Goal: Find specific page/section: Find specific page/section

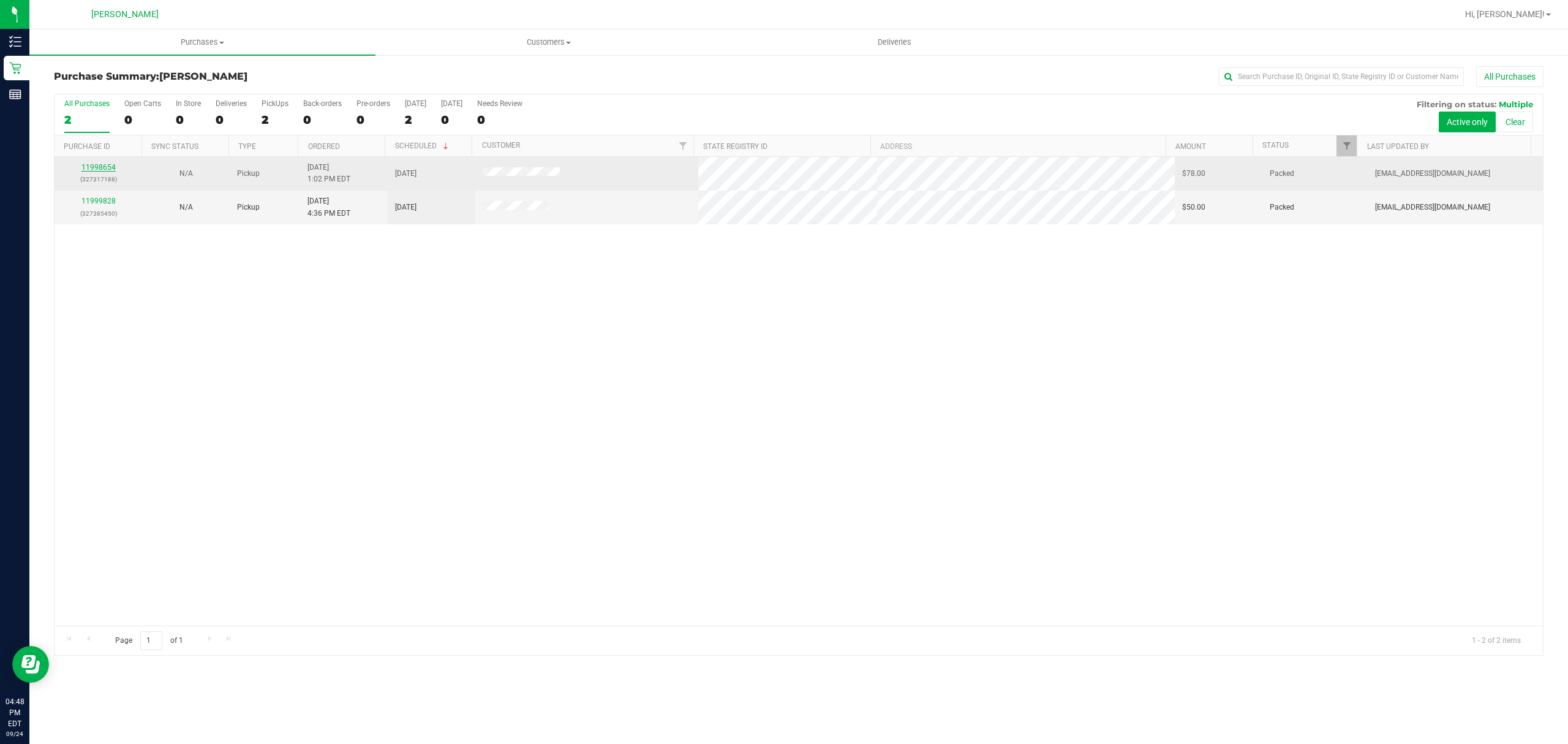
click at [103, 172] on link "11998654" at bounding box center [99, 167] width 35 height 9
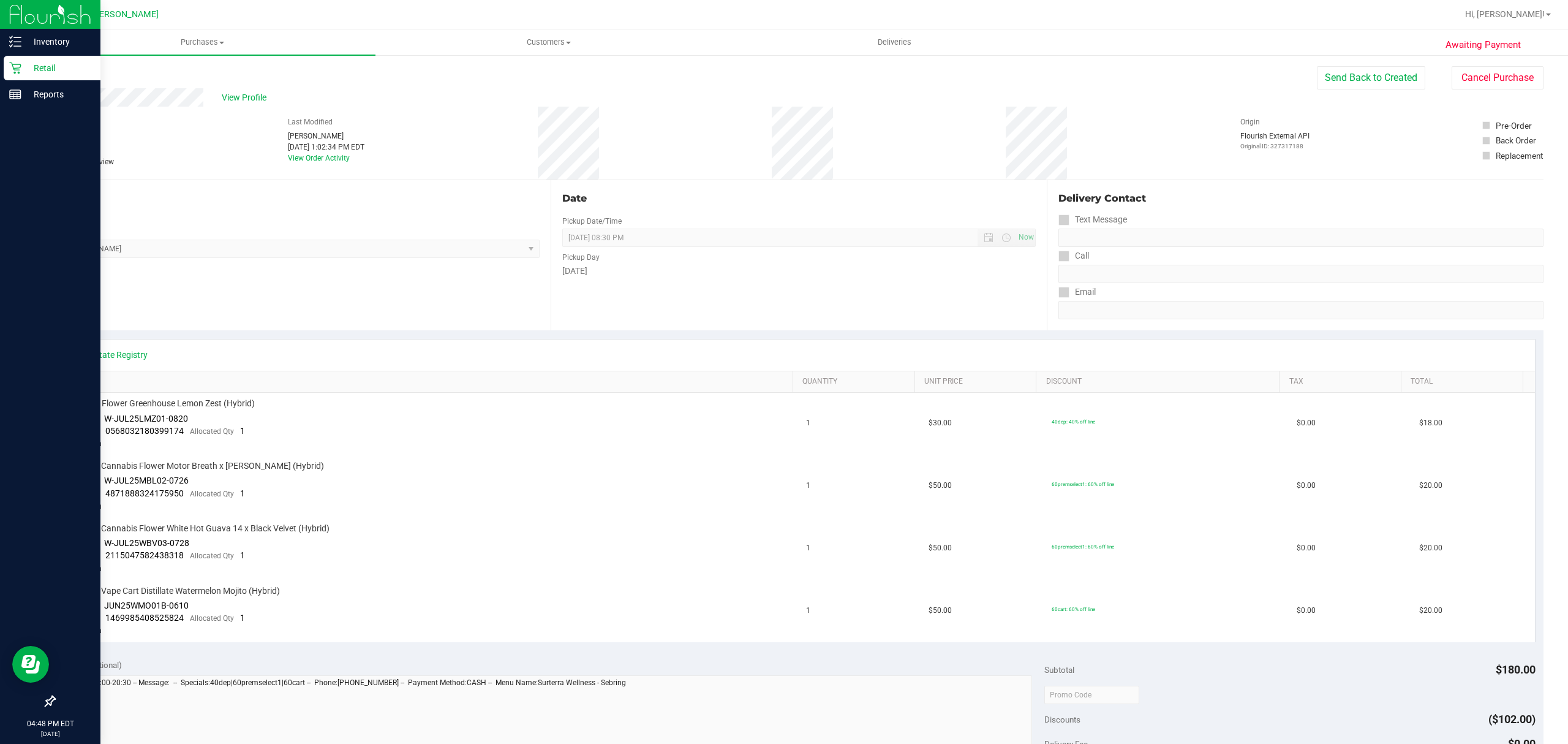
click at [30, 65] on p "Retail" at bounding box center [58, 67] width 74 height 15
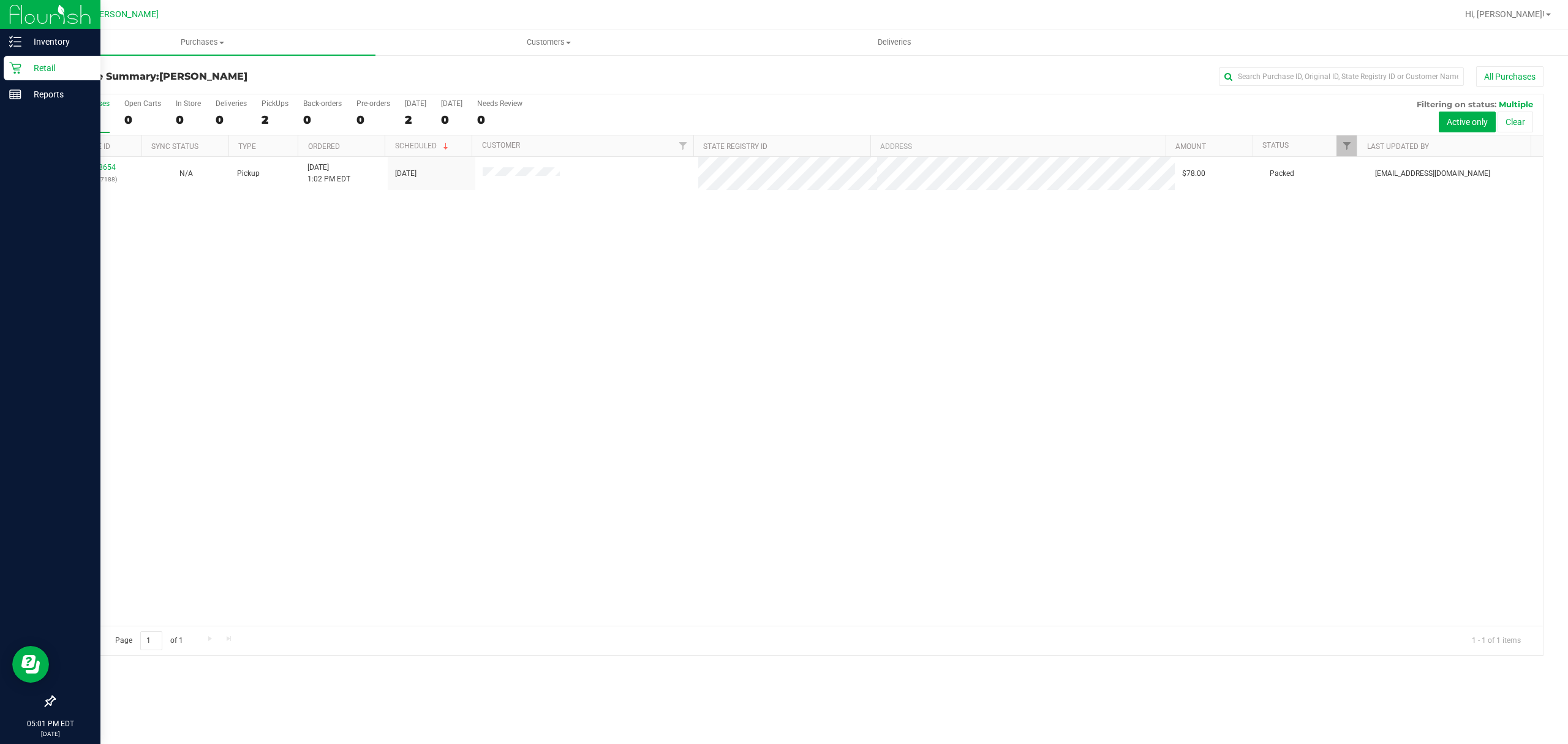
click at [9, 62] on icon at bounding box center [16, 68] width 13 height 13
click at [60, 38] on p "Inventory" at bounding box center [58, 42] width 74 height 15
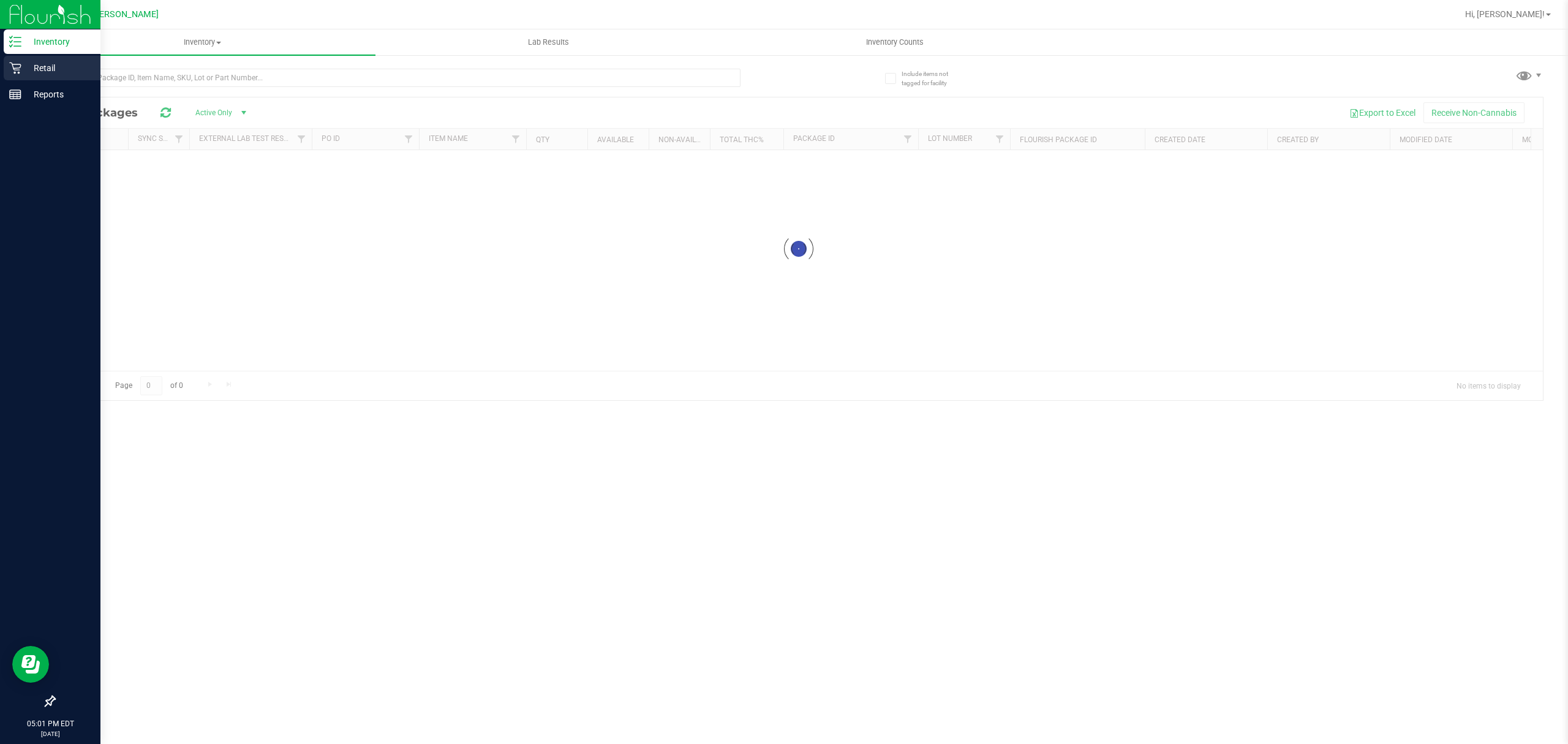
click at [55, 67] on p "Retail" at bounding box center [58, 67] width 74 height 15
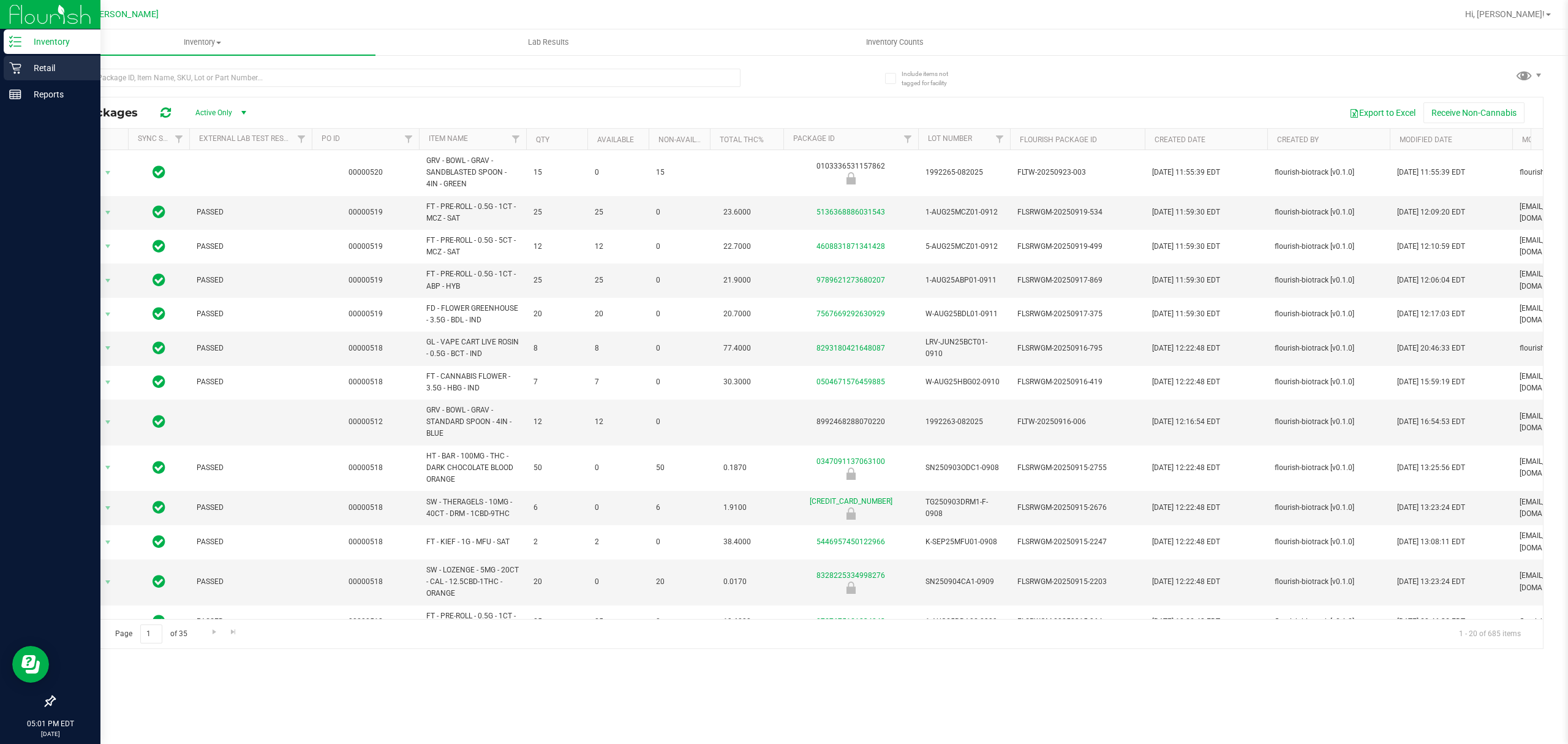
click at [49, 67] on p "Retail" at bounding box center [58, 67] width 74 height 15
